Goal: Contribute content: Add original content to the website for others to see

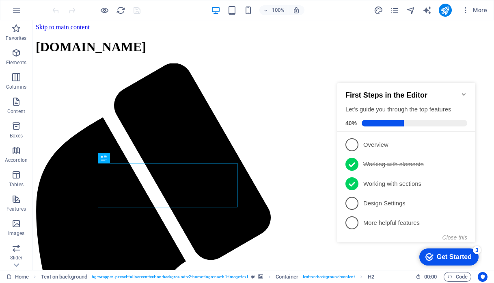
click at [463, 93] on icon "Minimize checklist" at bounding box center [464, 94] width 4 height 2
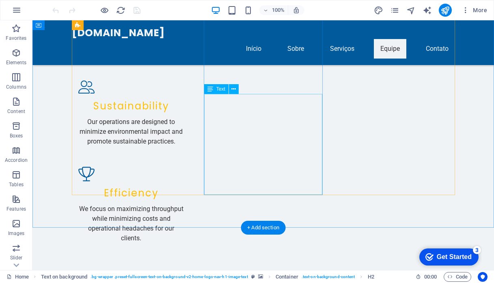
scroll to position [3362, 0]
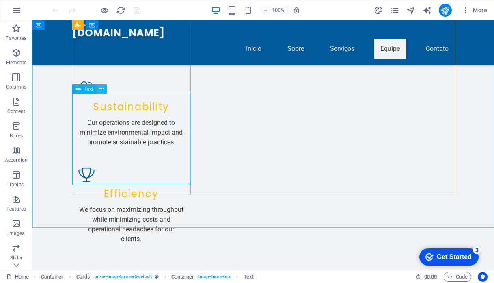
click at [101, 91] on icon at bounding box center [101, 88] width 4 height 9
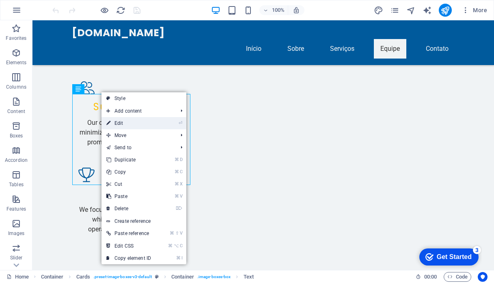
click at [123, 123] on link "⏎ Edit" at bounding box center [128, 123] width 54 height 12
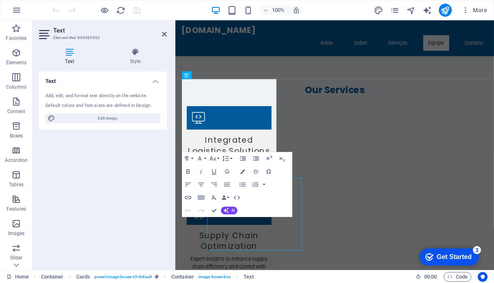
scroll to position [3238, 0]
